Goal: Task Accomplishment & Management: Complete application form

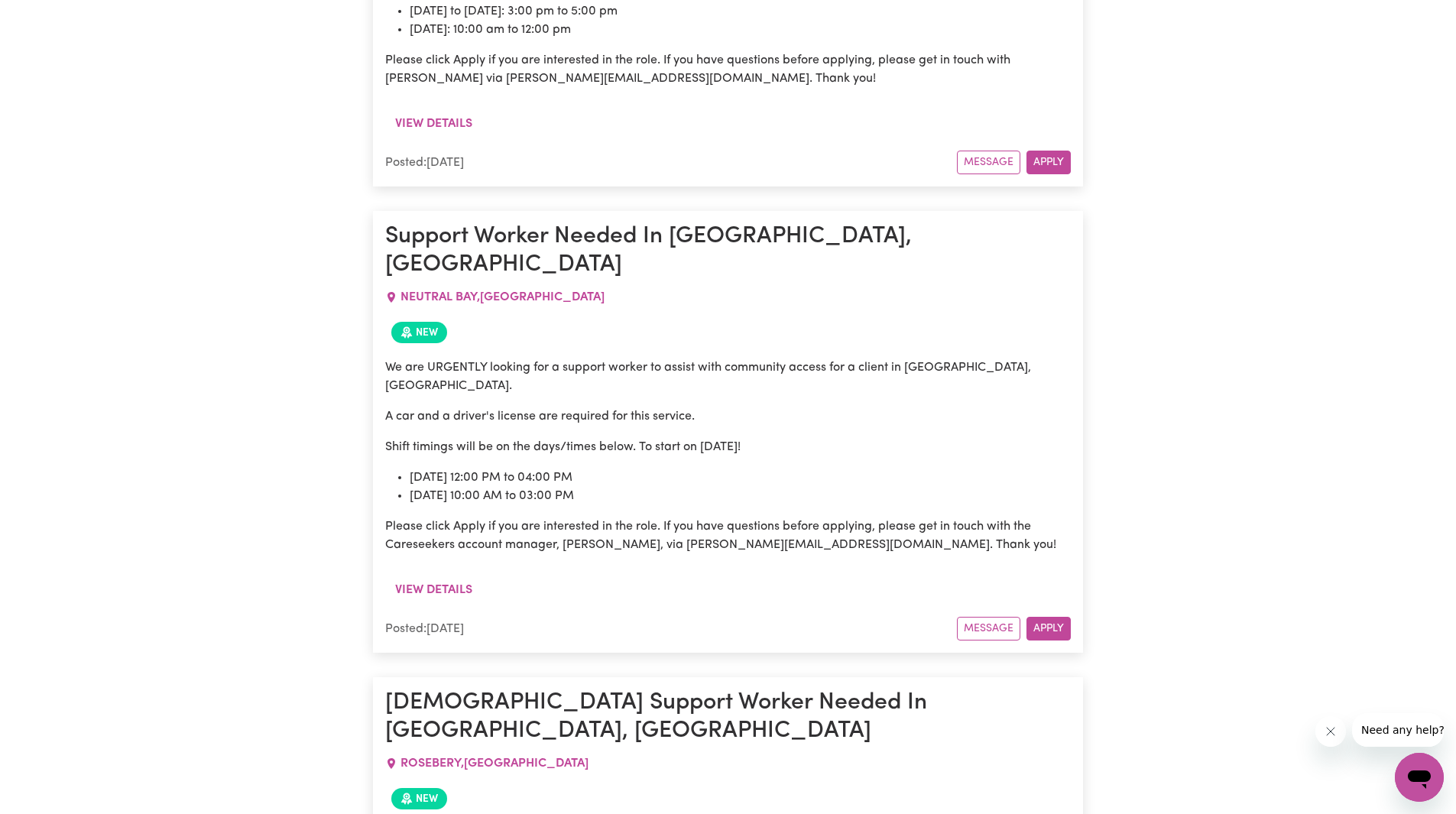
scroll to position [2042, 0]
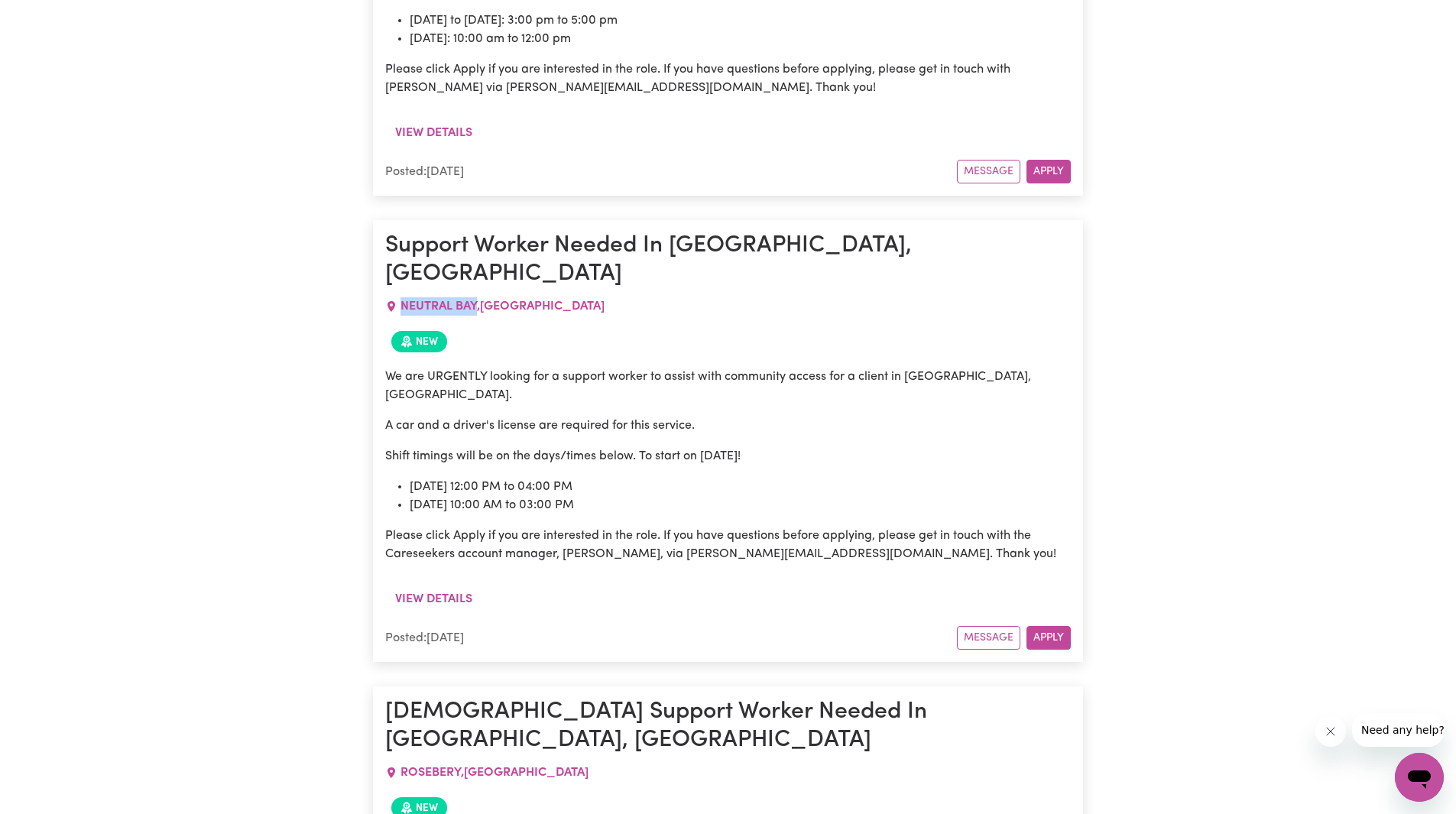
drag, startPoint x: 403, startPoint y: 160, endPoint x: 475, endPoint y: 163, distance: 72.1
click at [475, 301] on span "NEUTRAL BAY , New South Wales" at bounding box center [502, 306] width 204 height 12
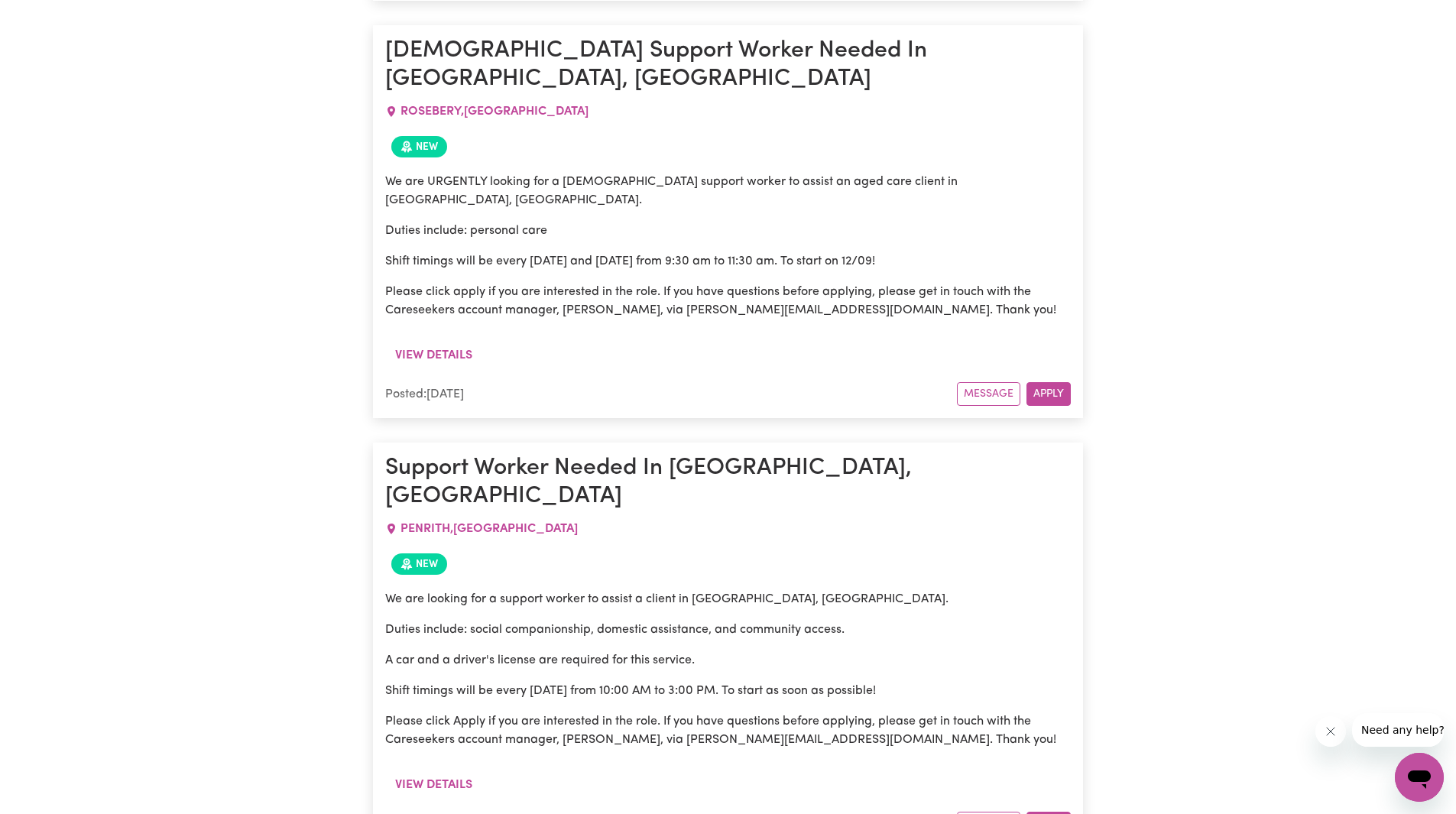
scroll to position [2731, 0]
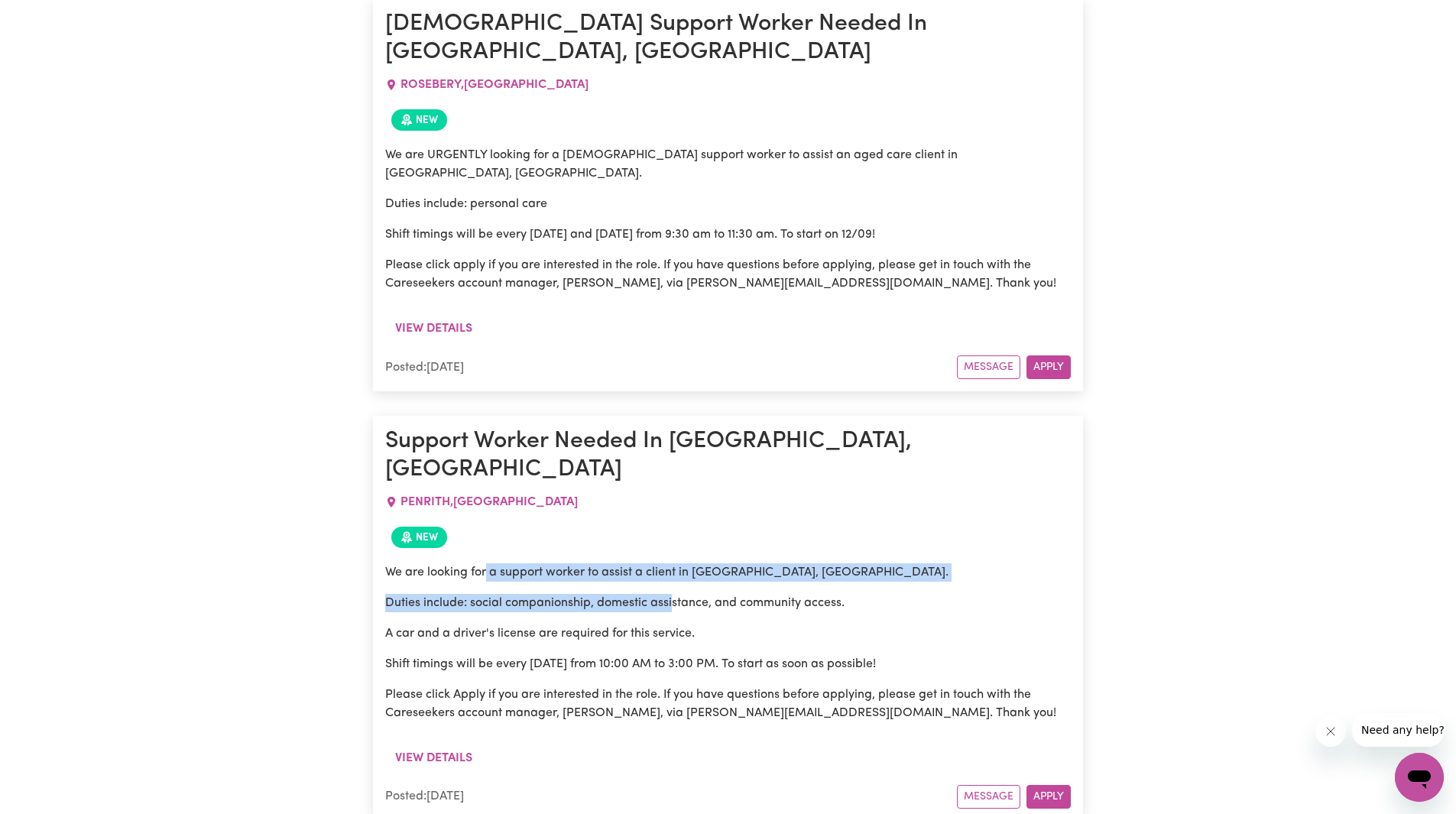
drag, startPoint x: 488, startPoint y: 336, endPoint x: 655, endPoint y: 375, distance: 171.5
click at [674, 563] on div "We are looking for a support worker to assist a client in Penrith, NSW. Duties …" at bounding box center [728, 643] width 686 height 159
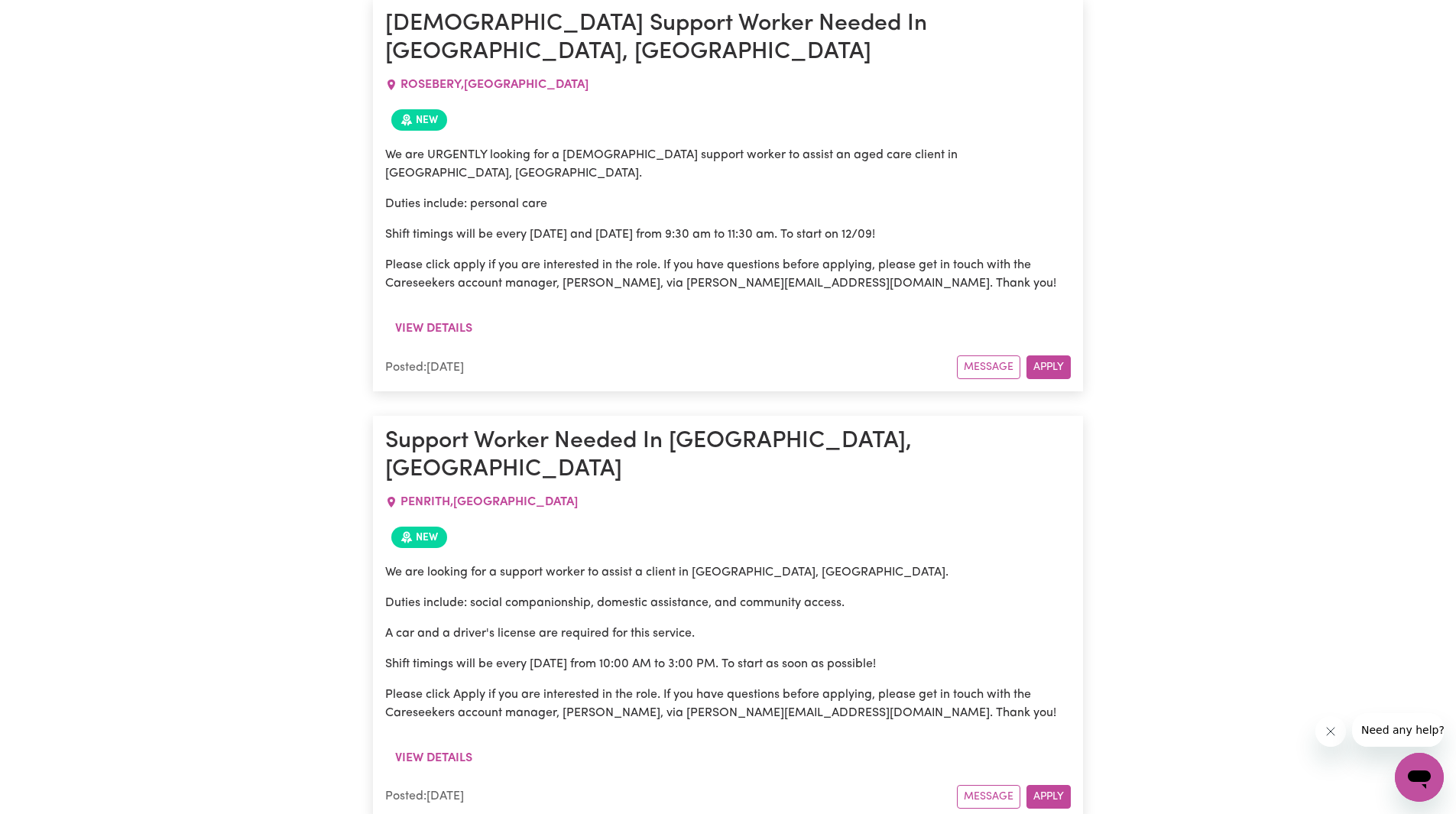
click at [636, 625] on p "A car and a driver's license are required for this service." at bounding box center [728, 634] width 686 height 19
drag, startPoint x: 479, startPoint y: 354, endPoint x: 734, endPoint y: 370, distance: 255.5
click at [734, 594] on p "Duties include: social companionship, domestic assistance, and community access." at bounding box center [728, 604] width 686 height 19
click at [724, 563] on div "We are looking for a support worker to assist a client in Penrith, NSW. Duties …" at bounding box center [728, 643] width 686 height 159
drag, startPoint x: 464, startPoint y: 427, endPoint x: 699, endPoint y: 429, distance: 235.0
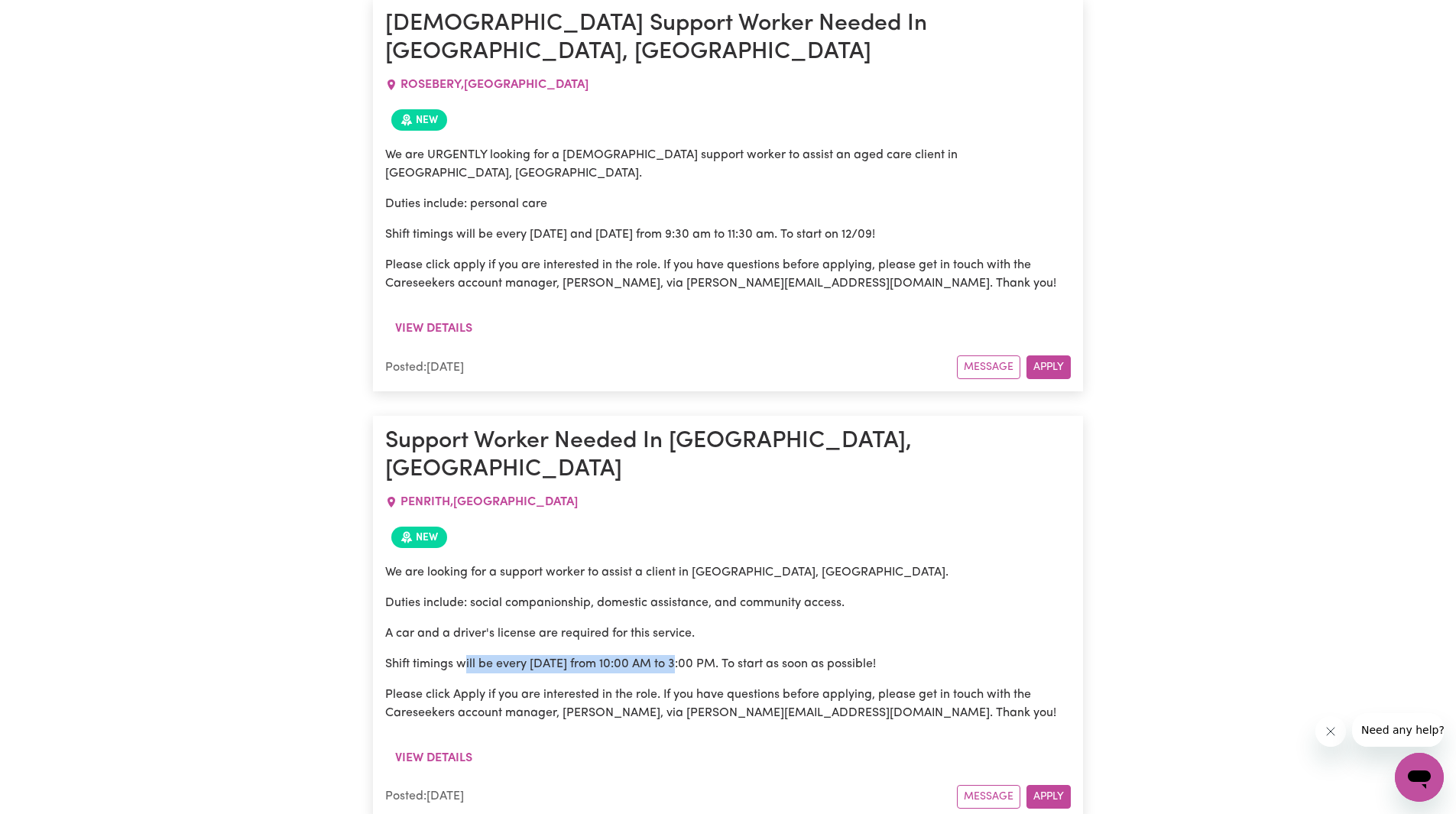
click at [693, 655] on p "Shift timings will be every [DATE] from 10:00 AM to 3:00 PM. To start as soon a…" at bounding box center [728, 664] width 686 height 19
click at [703, 563] on div "We are looking for a support worker to assist a client in Penrith, NSW. Duties …" at bounding box center [728, 643] width 686 height 159
click at [1052, 785] on button "Apply" at bounding box center [1049, 796] width 45 height 23
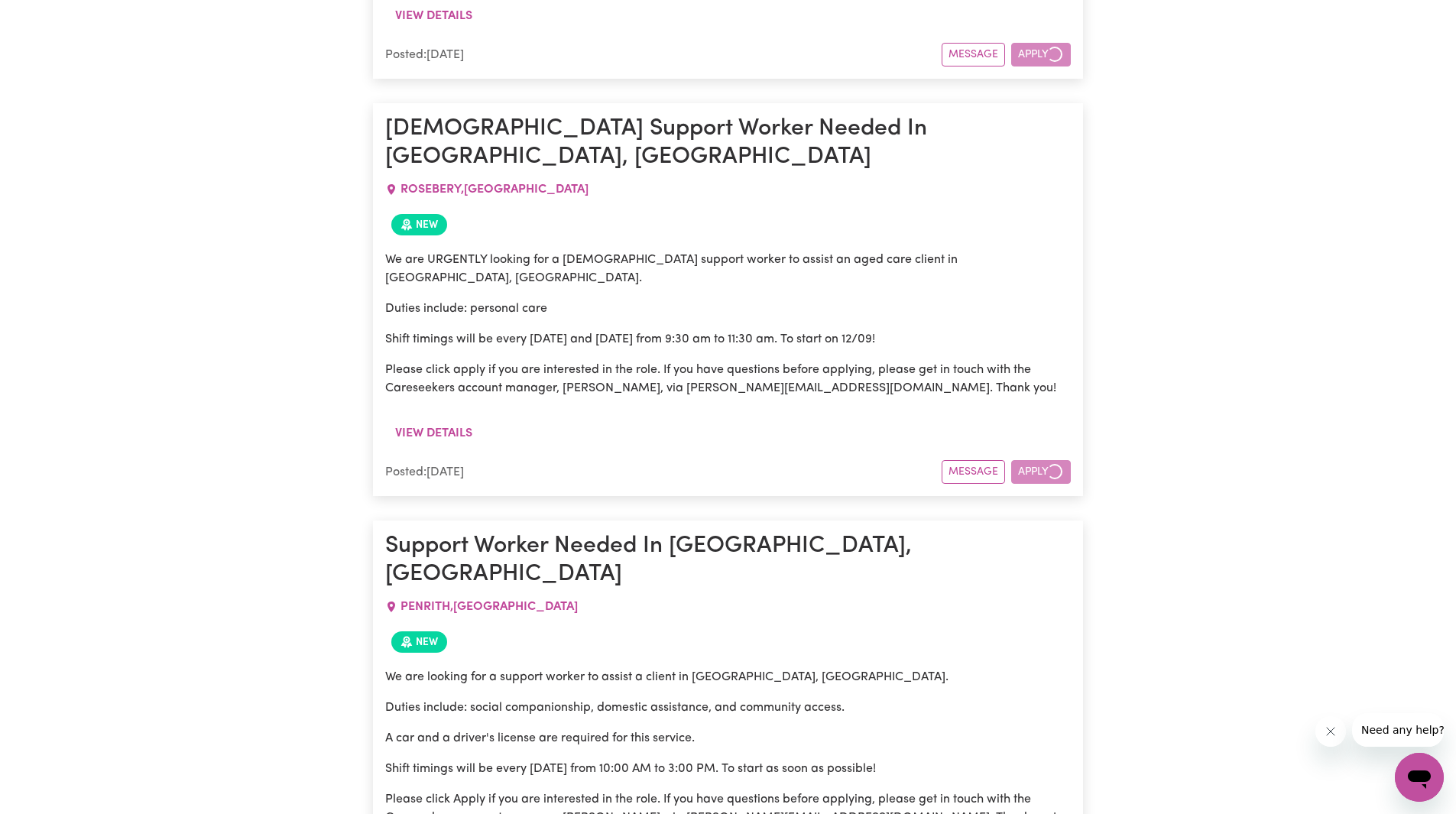
scroll to position [2501, 0]
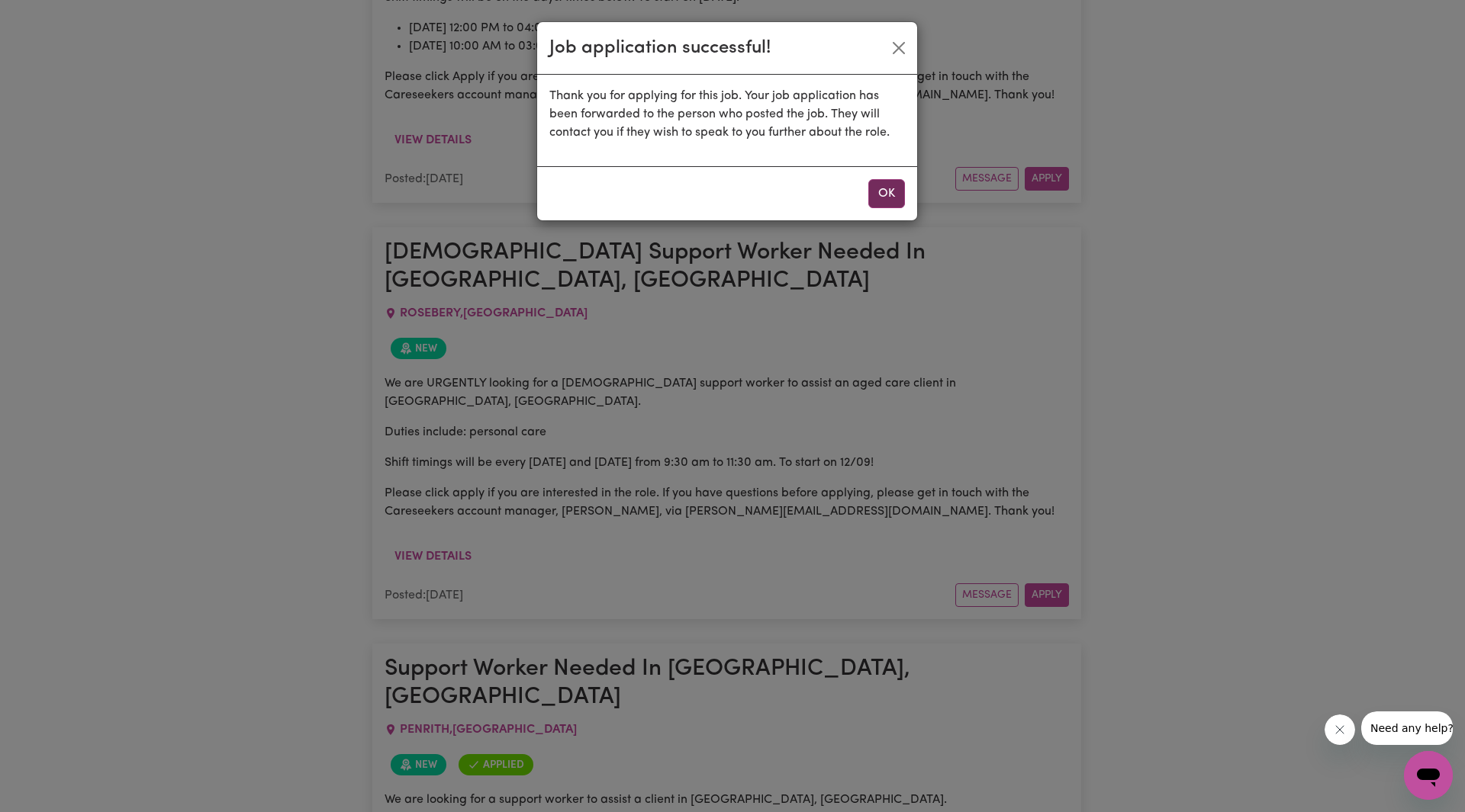
click at [875, 192] on button "OK" at bounding box center [886, 193] width 36 height 29
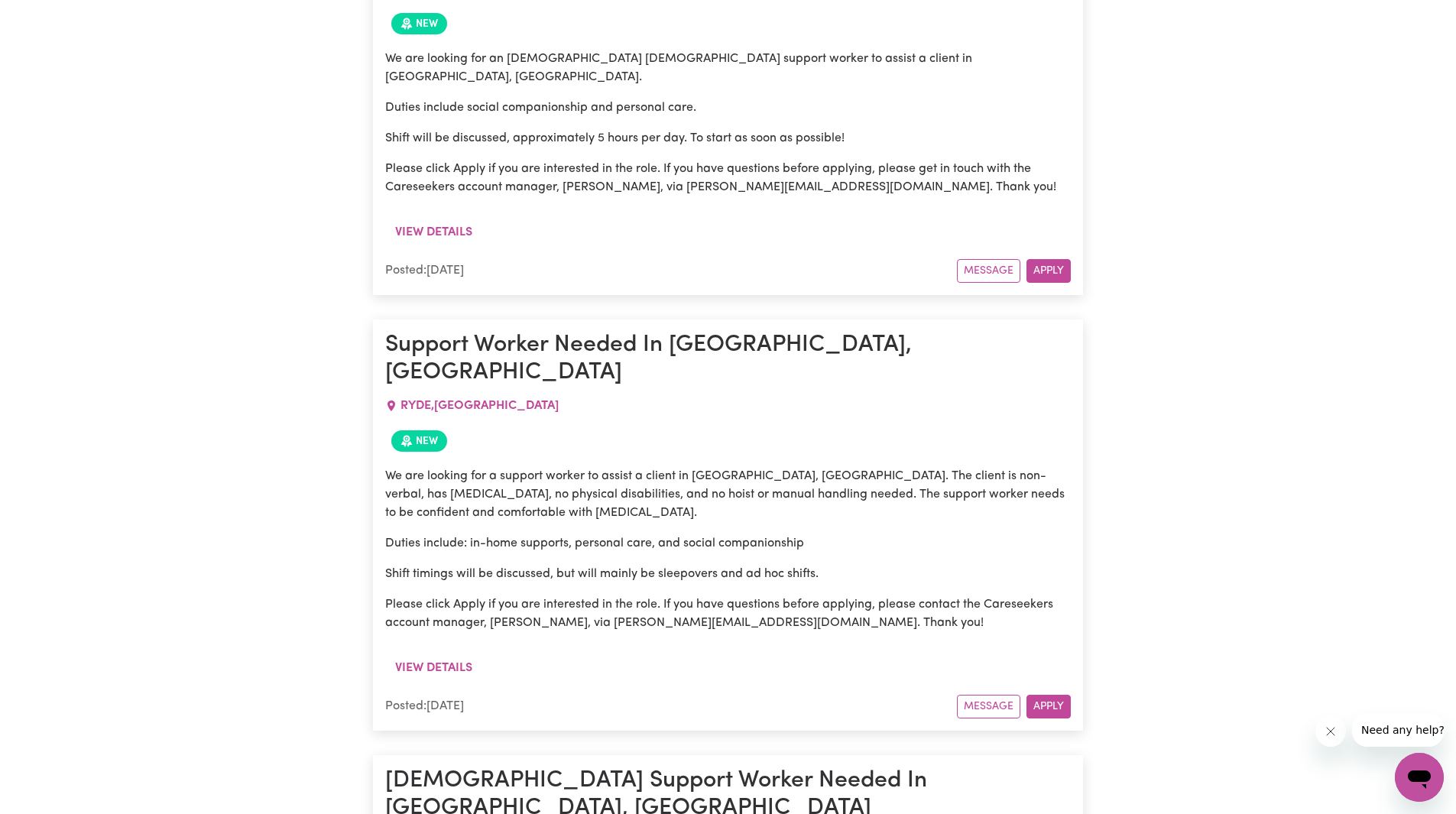
scroll to position [6094, 0]
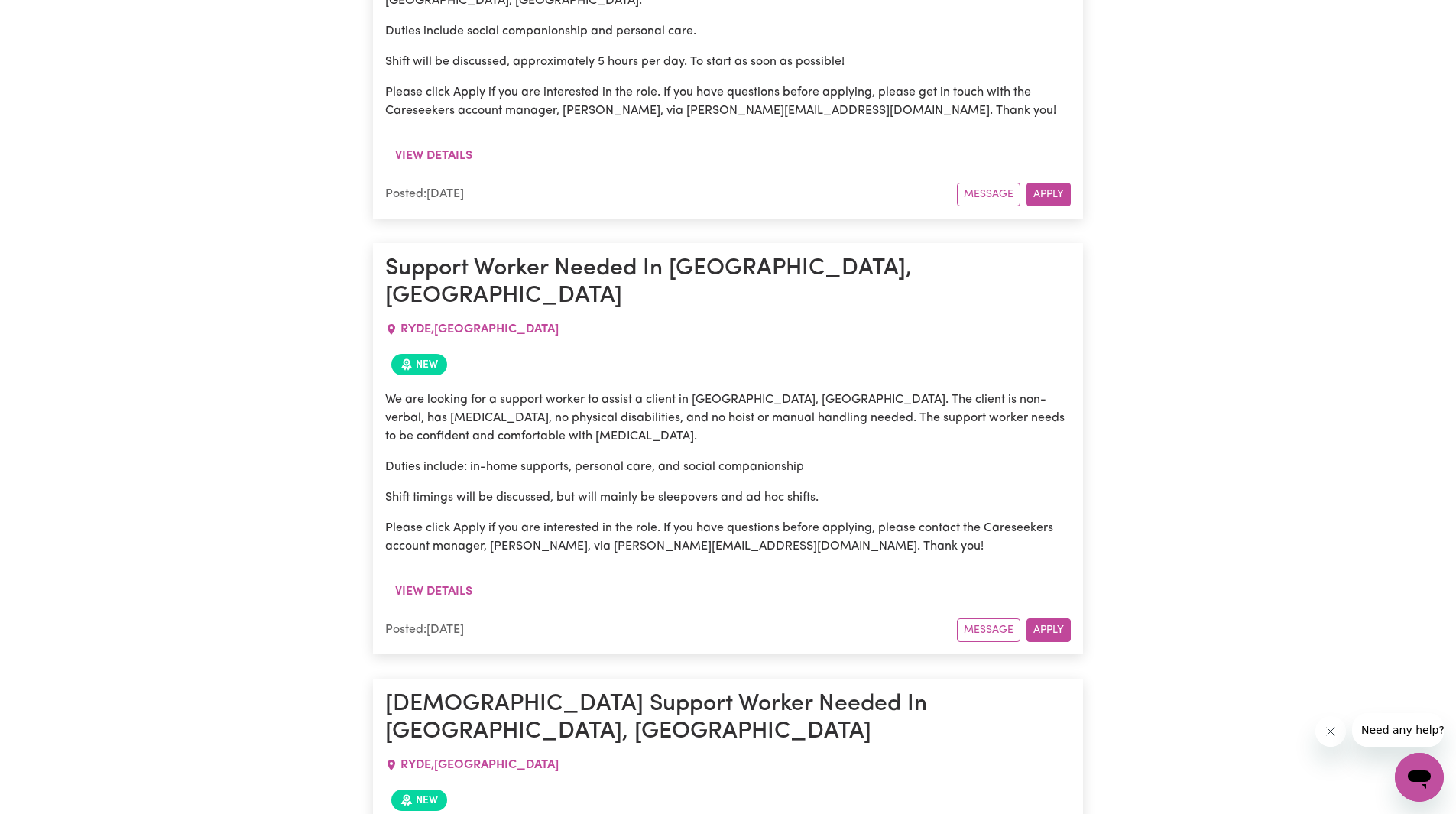
drag, startPoint x: 578, startPoint y: 392, endPoint x: 595, endPoint y: 393, distance: 17.0
drag, startPoint x: 650, startPoint y: 391, endPoint x: 674, endPoint y: 391, distance: 24.0
drag, startPoint x: 724, startPoint y: 386, endPoint x: 766, endPoint y: 394, distance: 42.8
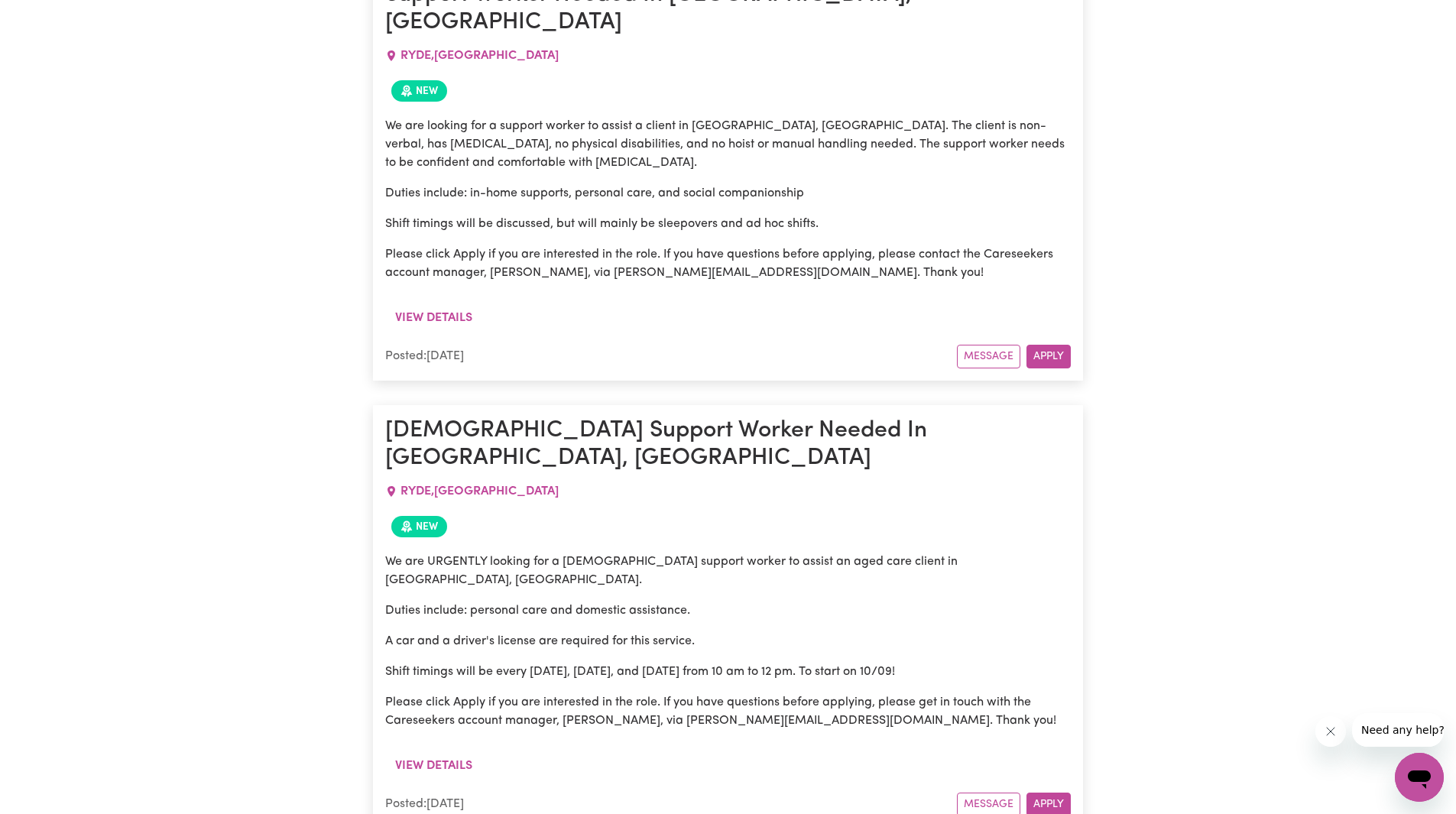
scroll to position [6399, 0]
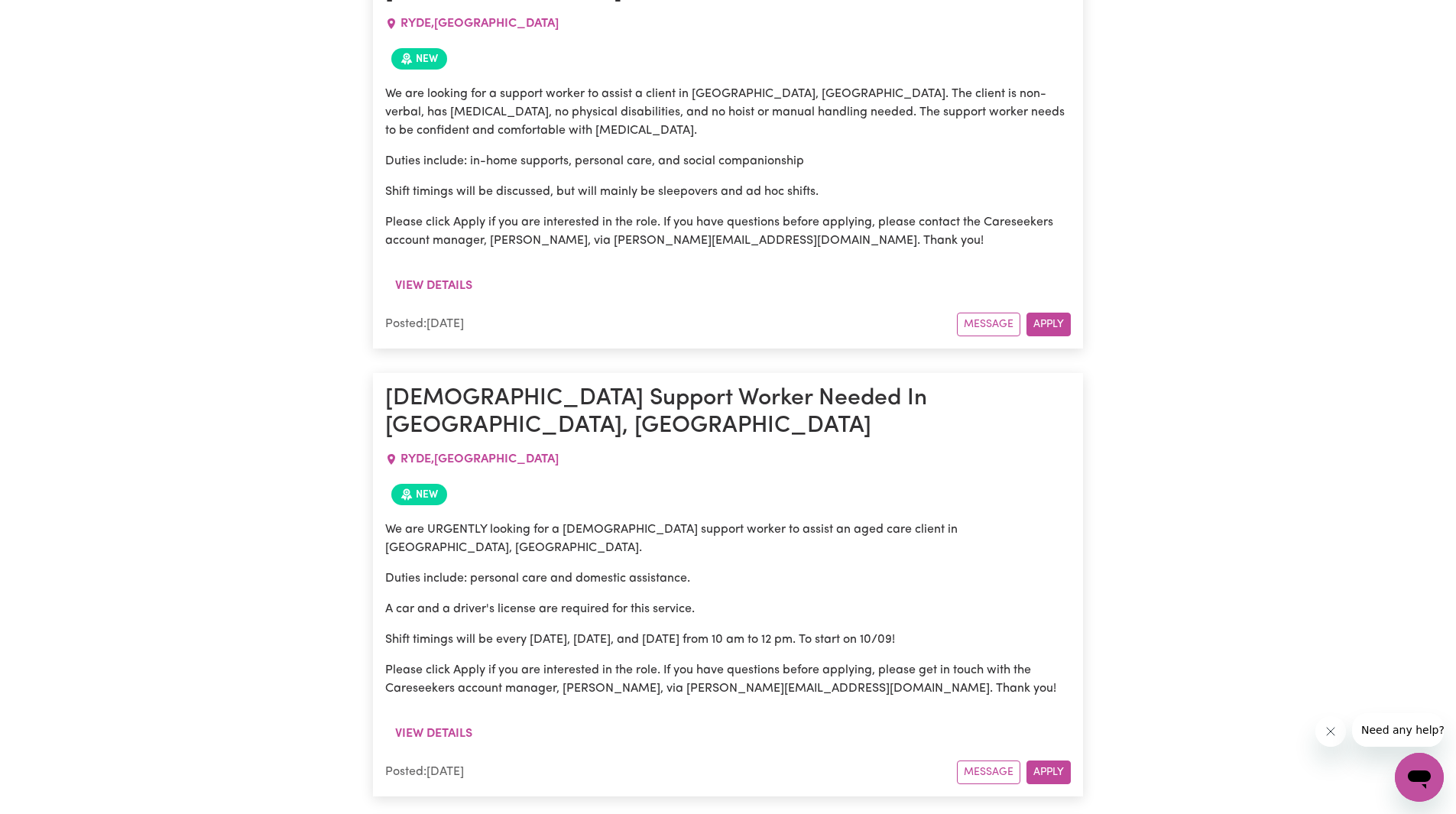
drag, startPoint x: 511, startPoint y: 388, endPoint x: 726, endPoint y: 419, distance: 217.2
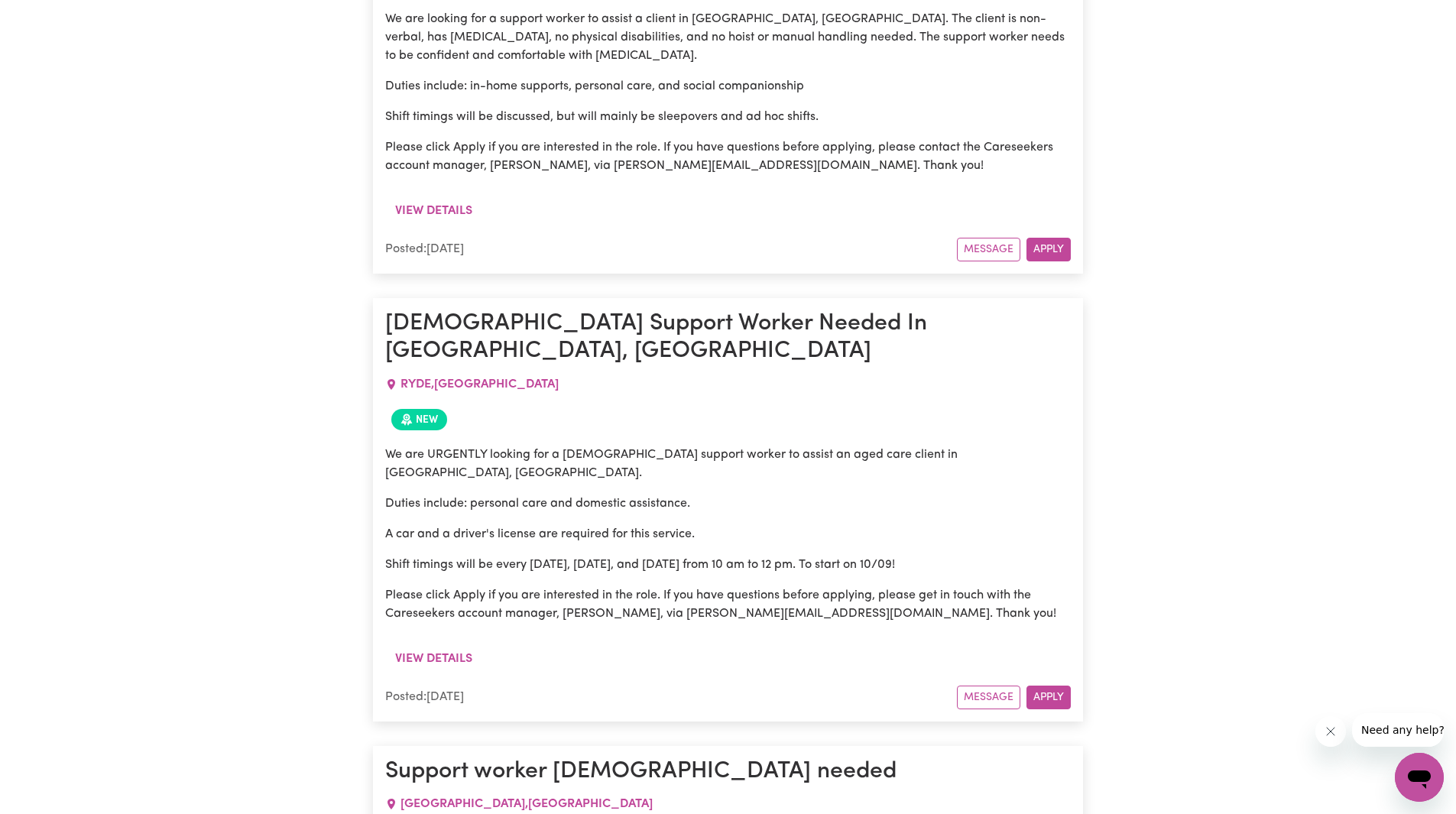
scroll to position [6628, 0]
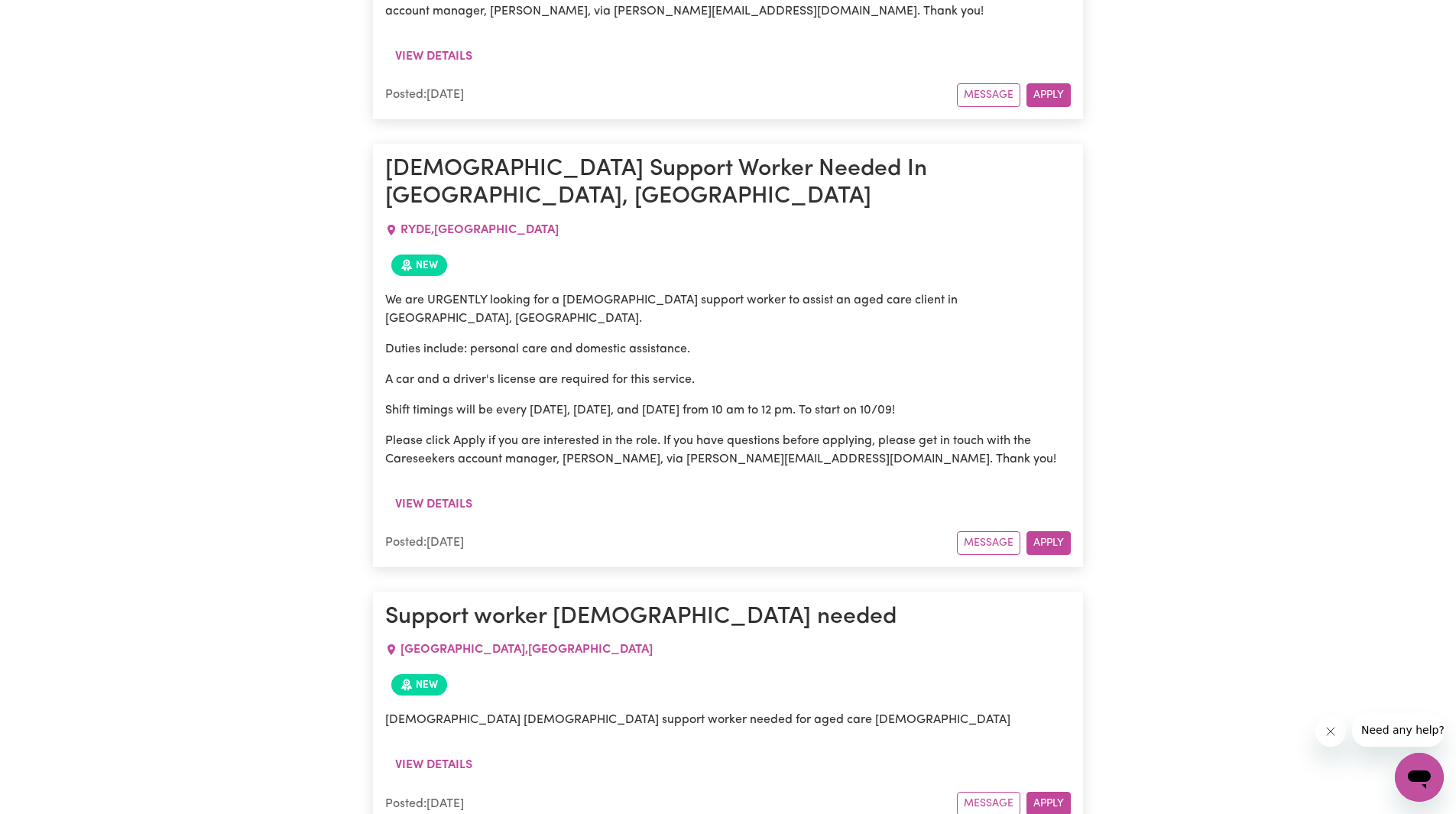
drag, startPoint x: 424, startPoint y: 433, endPoint x: 732, endPoint y: 429, distance: 308.0
drag, startPoint x: 611, startPoint y: 441, endPoint x: 796, endPoint y: 441, distance: 185.0
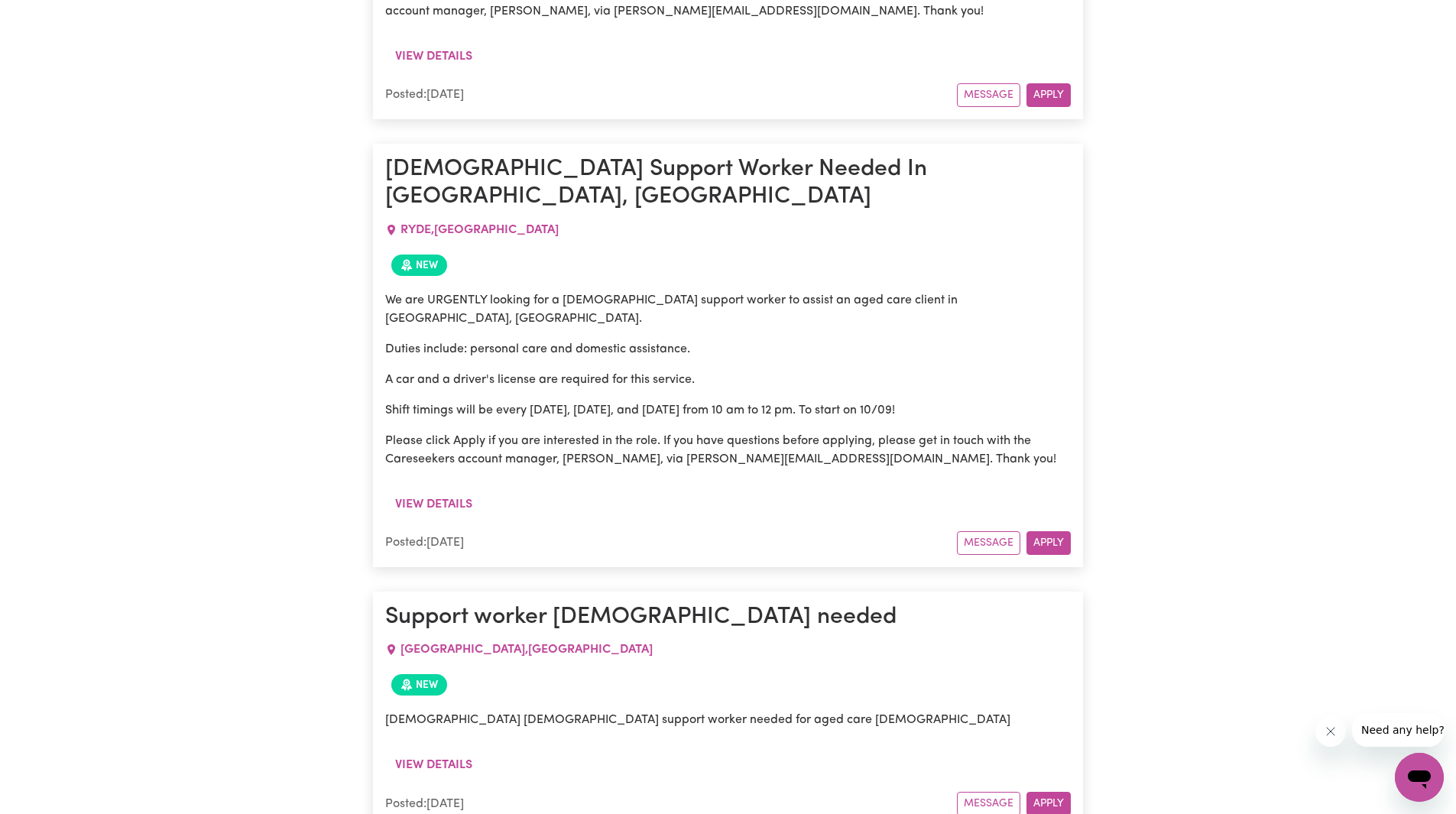
drag, startPoint x: 767, startPoint y: 428, endPoint x: 877, endPoint y: 437, distance: 110.4
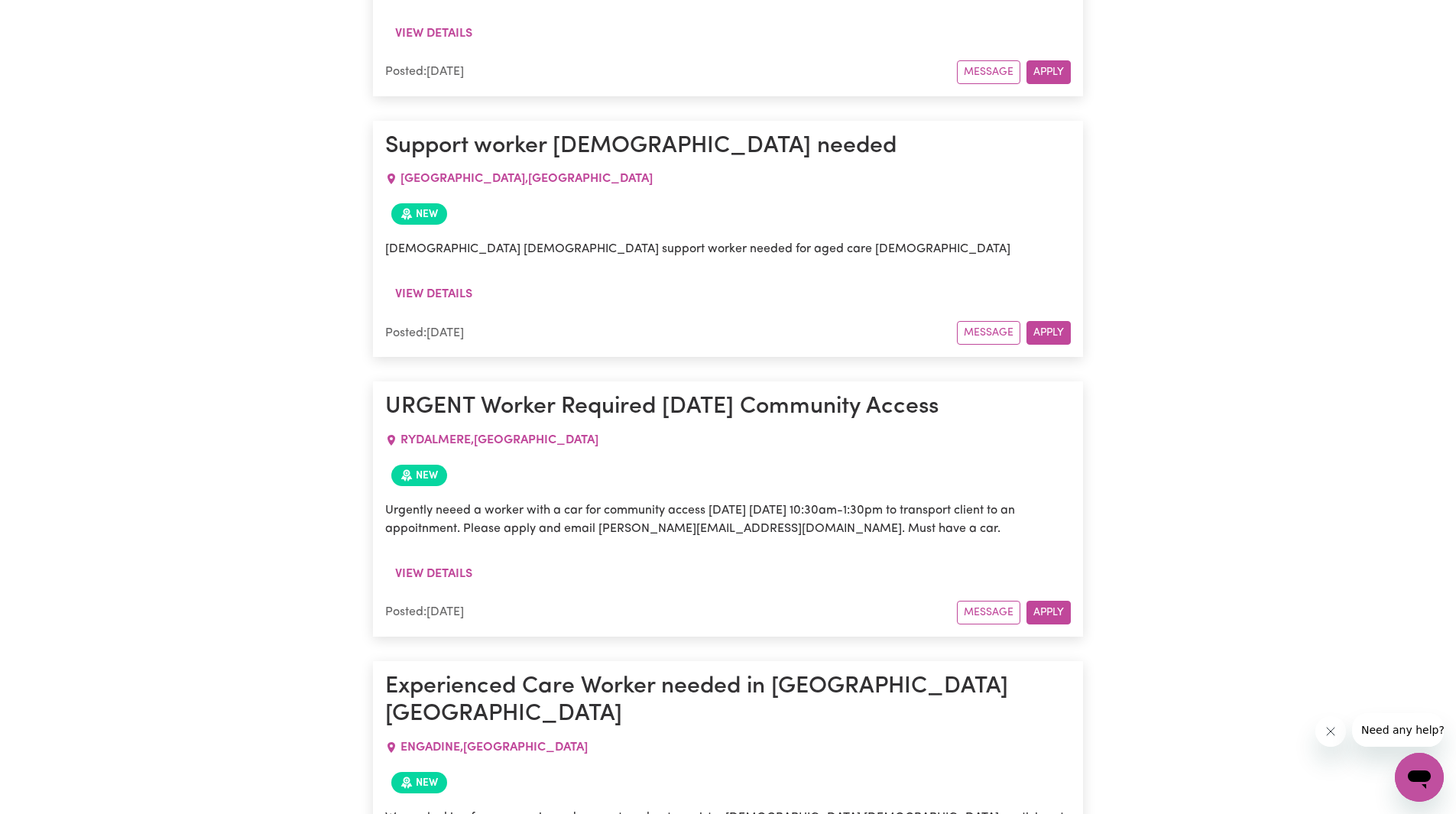
scroll to position [7317, 0]
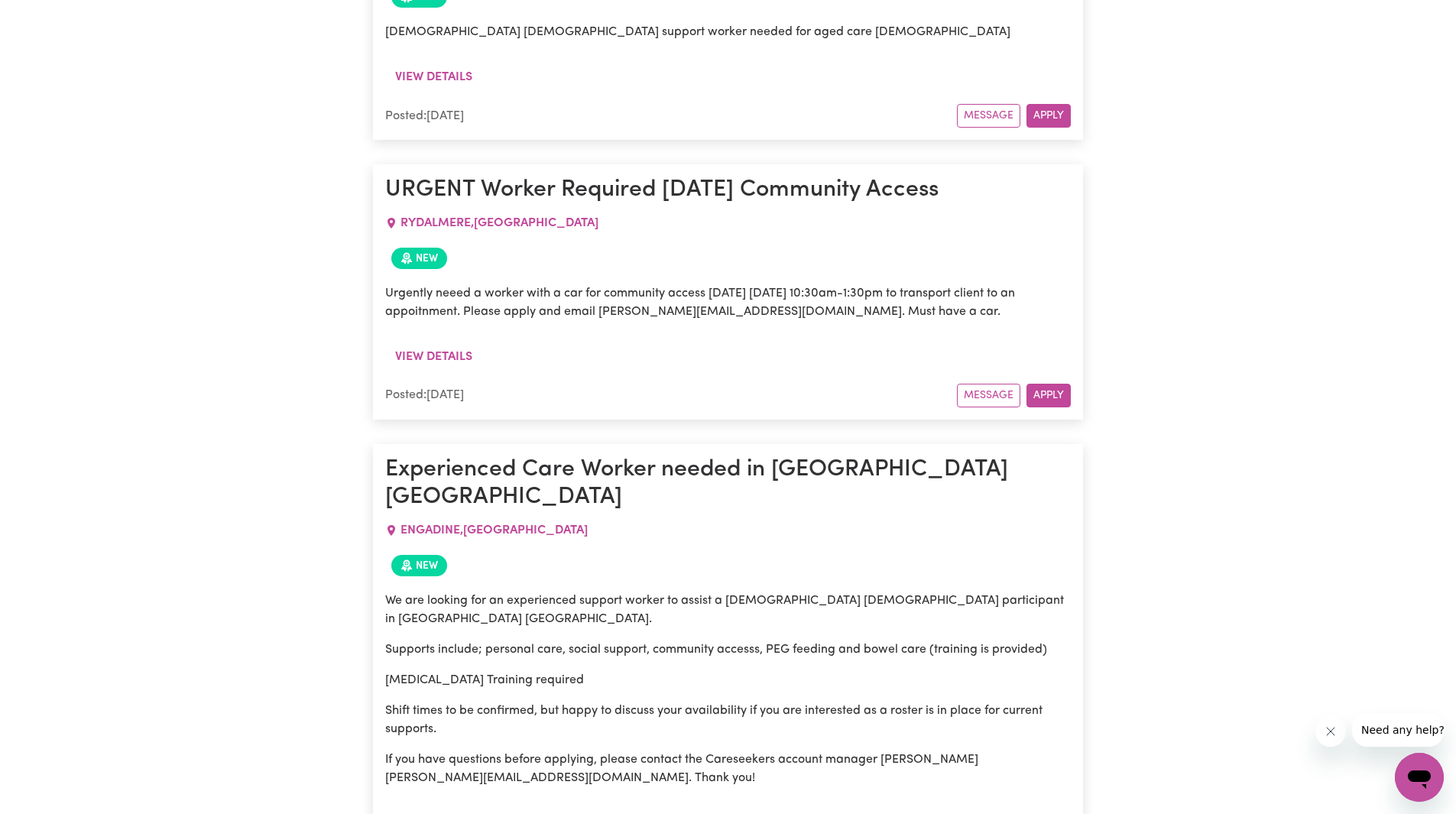
drag, startPoint x: 522, startPoint y: 445, endPoint x: 445, endPoint y: 396, distance: 91.3
copy span "EDGECLIFF"
